Goal: Task Accomplishment & Management: Complete application form

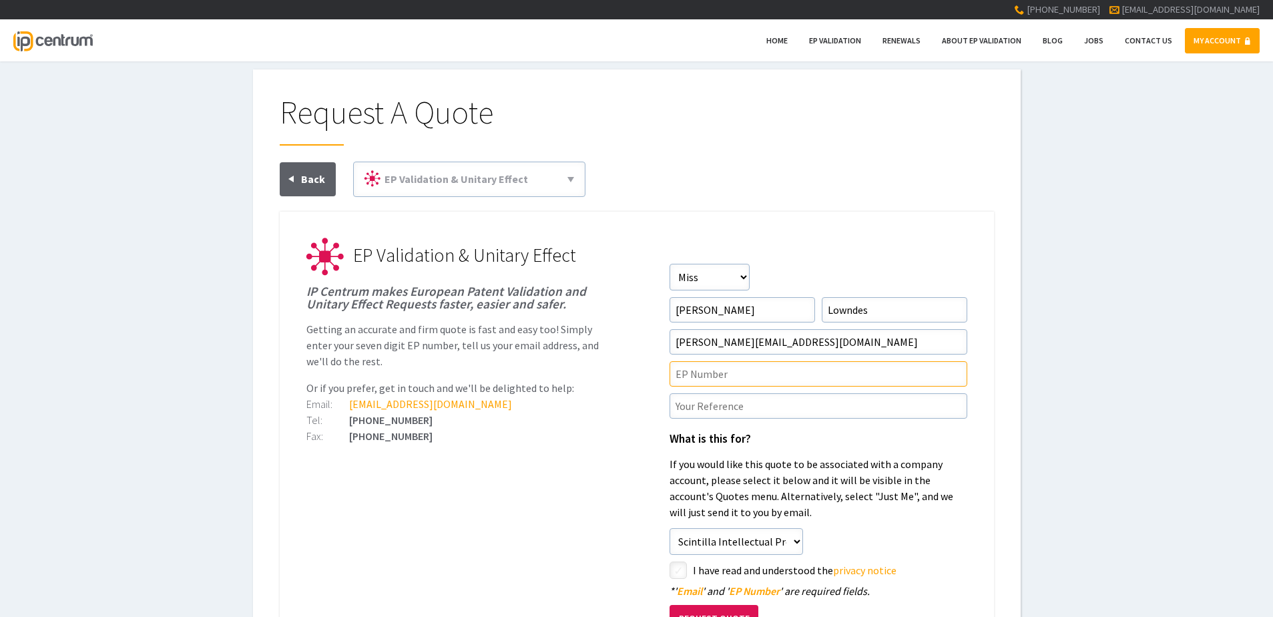
click at [716, 380] on input"] "text" at bounding box center [819, 373] width 298 height 25
paste input"] "2977849"
type input"] "2977849"
drag, startPoint x: 721, startPoint y: 391, endPoint x: 722, endPoint y: 405, distance: 13.4
click at [721, 391] on form "Salutation Salutation Mr Mrs Miss Ms Dr [PERSON_NAME] First Name [PERSON_NAME] …" at bounding box center [819, 467] width 298 height 406
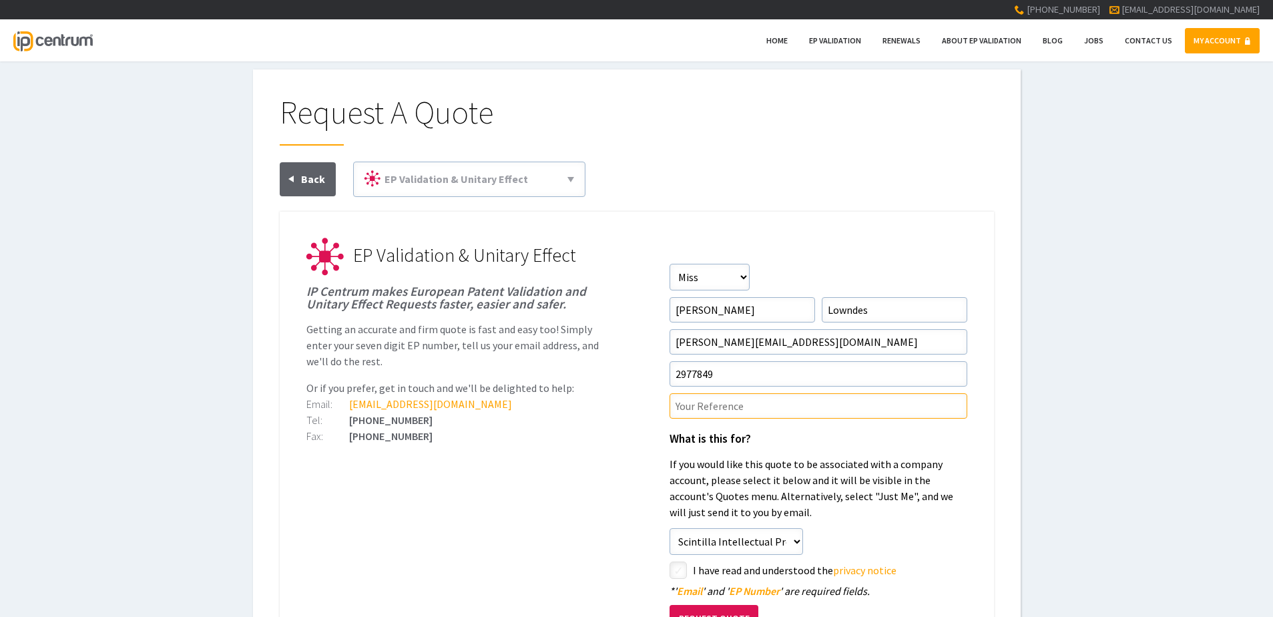
click at [728, 413] on input"] "text" at bounding box center [819, 405] width 298 height 25
paste input"] "P124603.EP.01"
type input"] "P124603.EP.01"
drag, startPoint x: 679, startPoint y: 573, endPoint x: 1053, endPoint y: 464, distance: 389.5
click at [679, 570] on input"] "checkbox" at bounding box center [680, 571] width 16 height 16
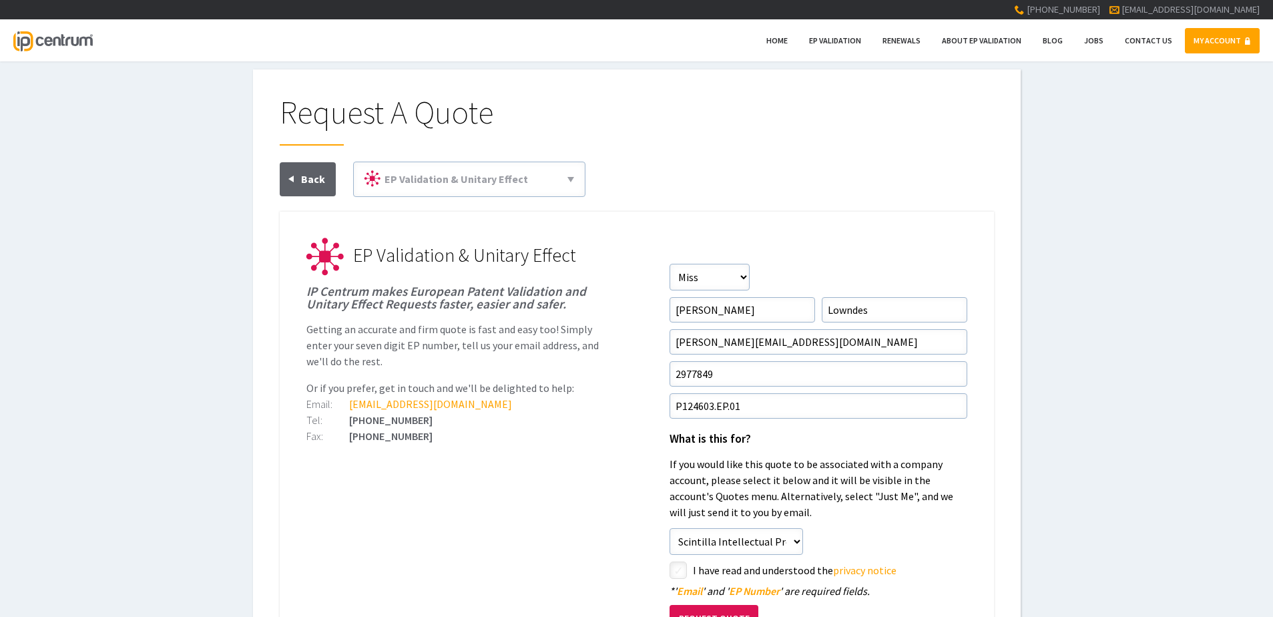
checkbox input"] "true"
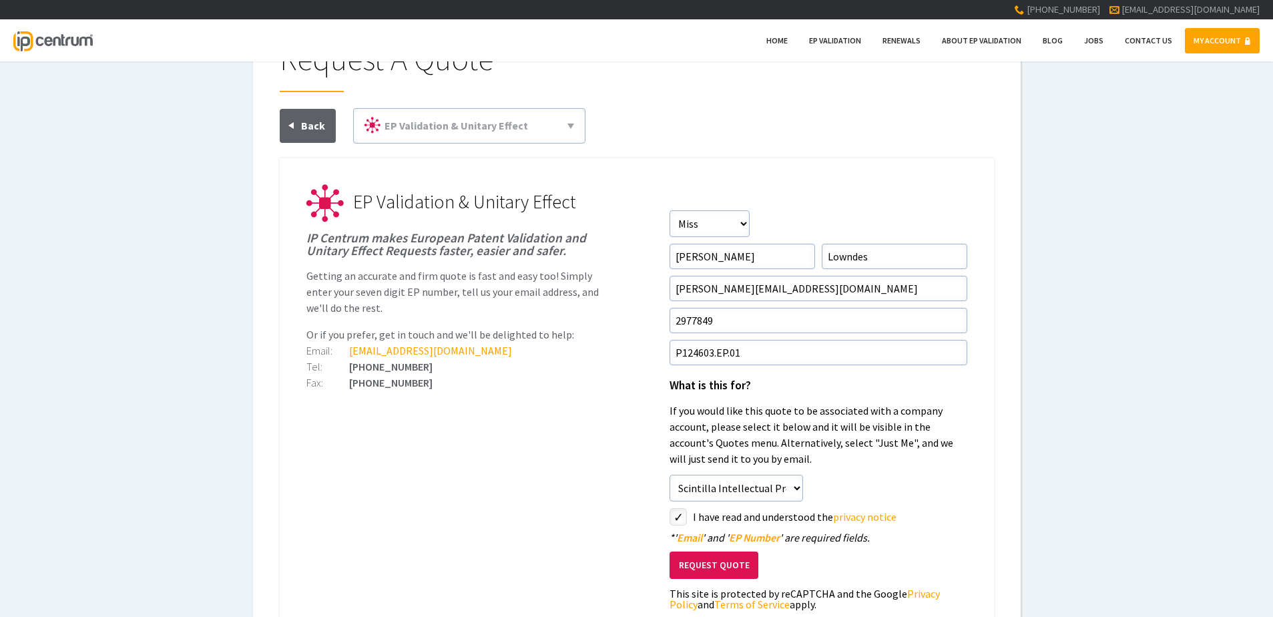
scroll to position [134, 0]
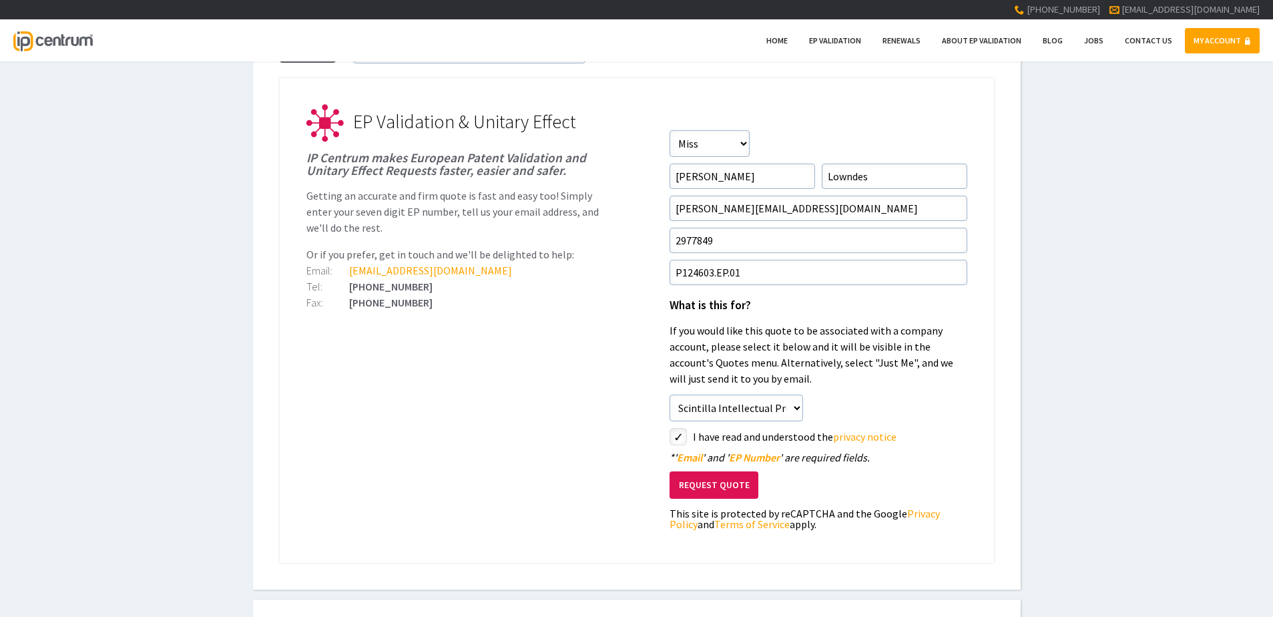
click at [696, 483] on button "Request Quote" at bounding box center [714, 484] width 89 height 27
